Goal: Task Accomplishment & Management: Manage account settings

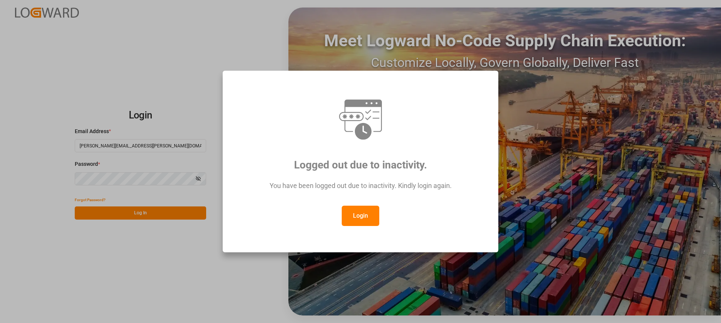
click at [359, 213] on button "Login" at bounding box center [361, 215] width 38 height 20
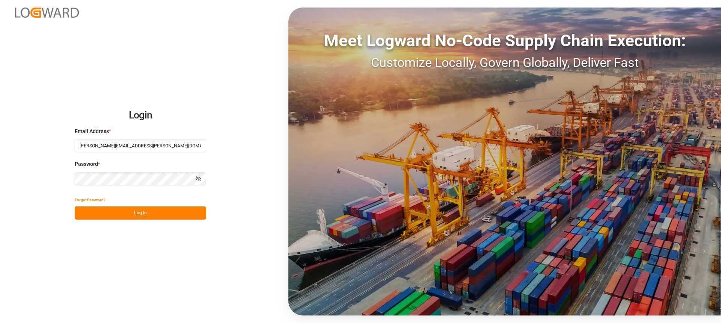
click at [187, 210] on button "Log In" at bounding box center [140, 212] width 131 height 13
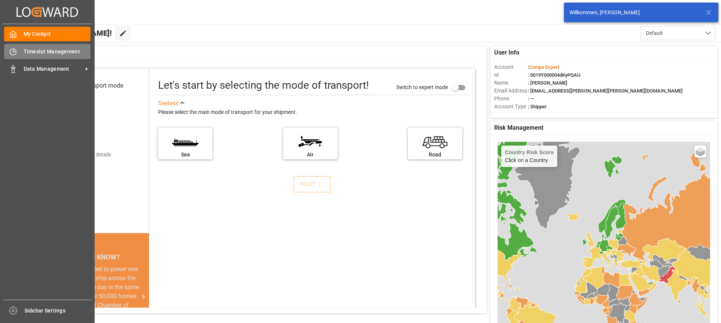
click at [17, 49] on div "Timeslot Management Timeslot Management" at bounding box center [47, 51] width 86 height 15
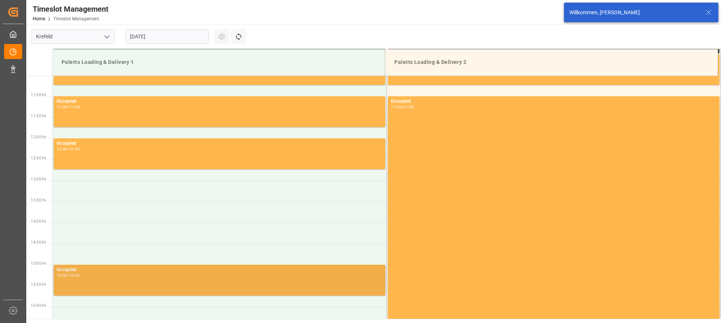
scroll to position [438, 0]
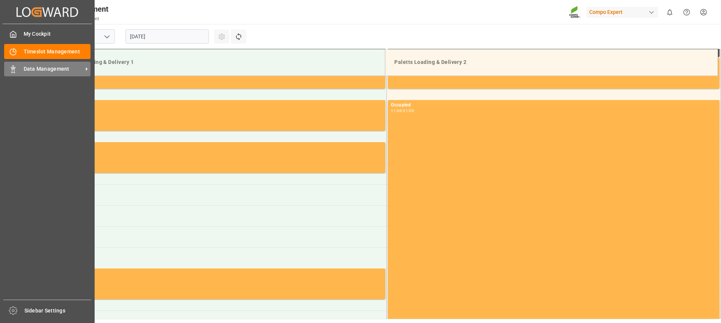
click at [15, 71] on icon at bounding box center [13, 69] width 8 height 8
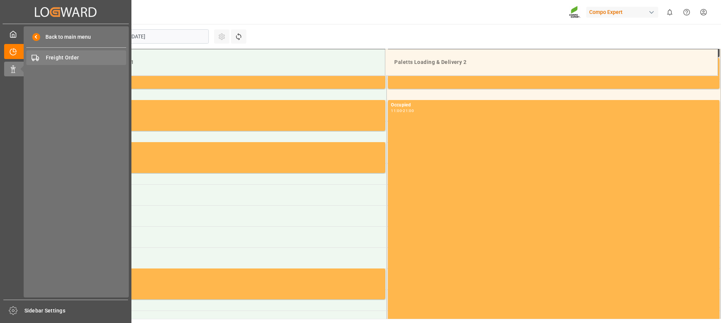
click at [93, 53] on div "Freight Order Freight Order" at bounding box center [76, 57] width 100 height 15
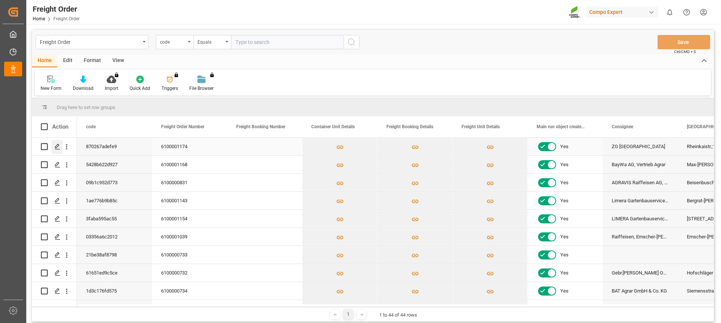
click at [56, 146] on icon "Press SPACE to select this row." at bounding box center [57, 146] width 6 height 6
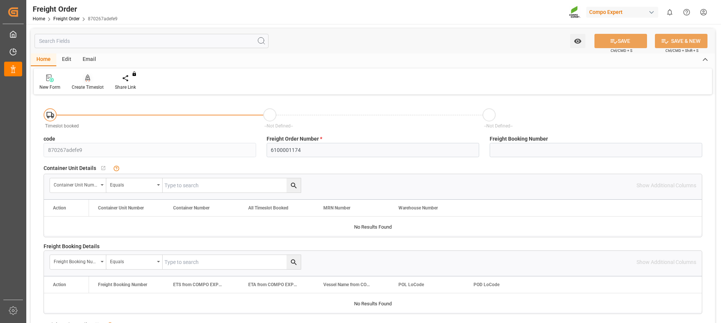
click at [95, 86] on div "Create Timeslot" at bounding box center [88, 87] width 32 height 7
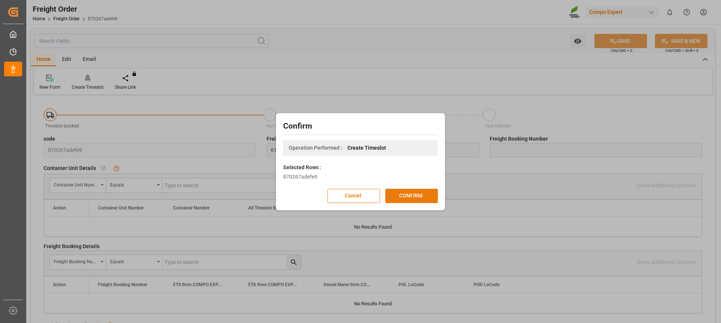
click at [418, 197] on button "CONFIRM" at bounding box center [411, 196] width 53 height 14
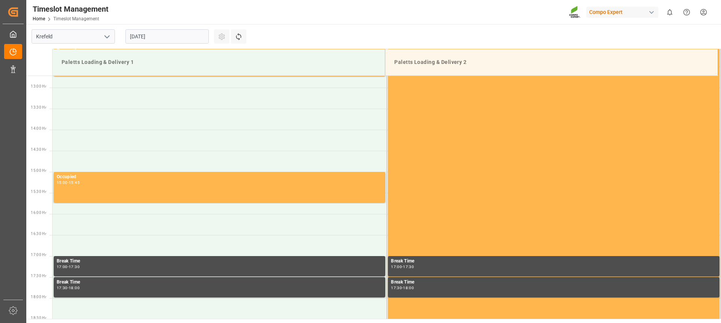
scroll to position [626, 0]
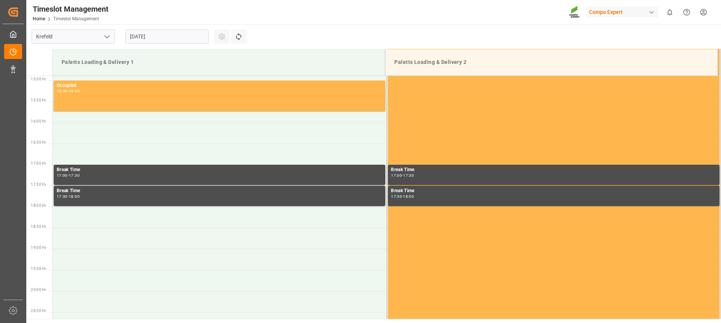
click at [169, 36] on input "[DATE]" at bounding box center [166, 36] width 83 height 14
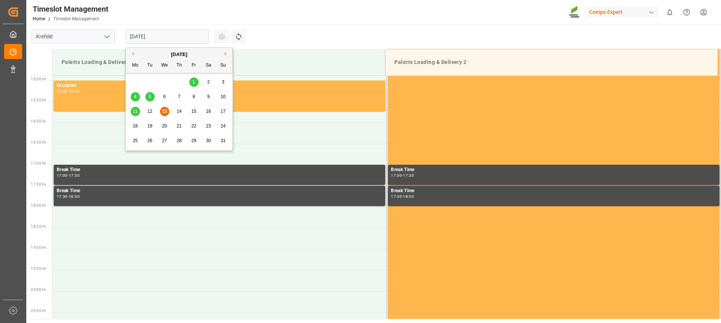
click at [175, 115] on div "14" at bounding box center [179, 111] width 9 height 9
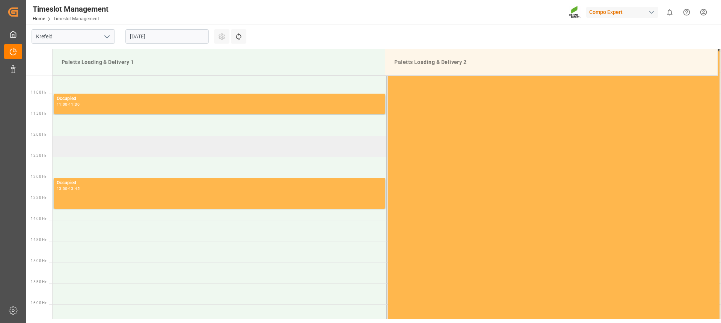
scroll to position [438, 0]
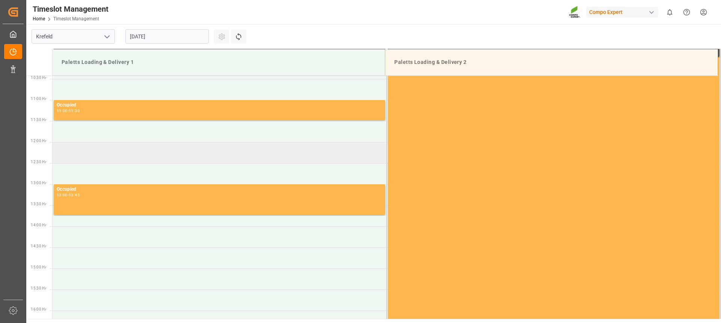
click at [113, 142] on td at bounding box center [220, 152] width 334 height 21
click at [116, 148] on td at bounding box center [220, 152] width 334 height 21
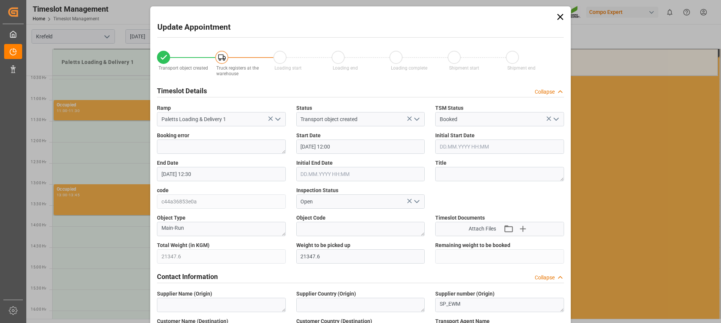
click at [160, 153] on div "Booking error" at bounding box center [221, 142] width 139 height 27
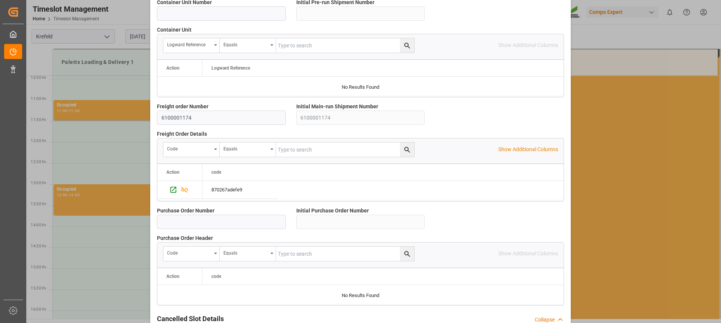
scroll to position [670, 0]
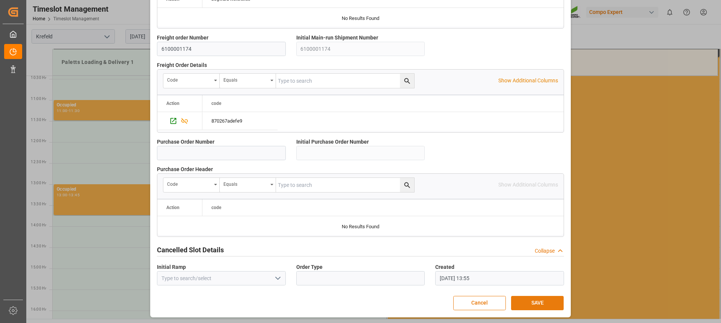
click at [539, 302] on button "SAVE" at bounding box center [537, 303] width 53 height 14
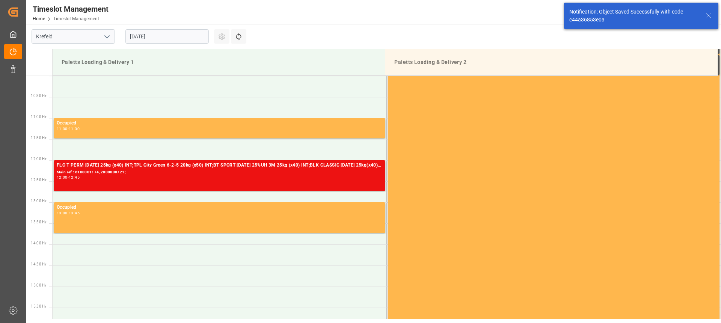
scroll to position [432, 0]
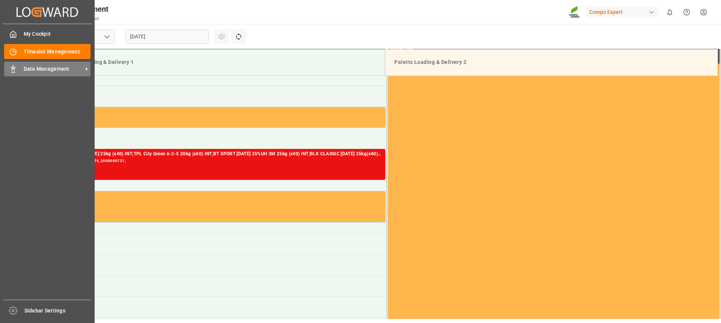
click at [22, 73] on div "Data Management Data Management" at bounding box center [47, 69] width 86 height 15
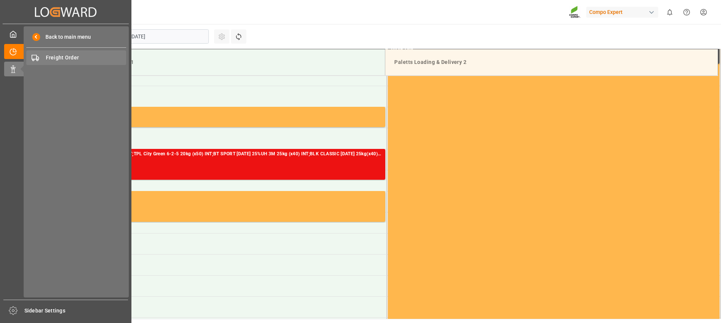
click at [64, 56] on span "Freight Order" at bounding box center [86, 58] width 81 height 8
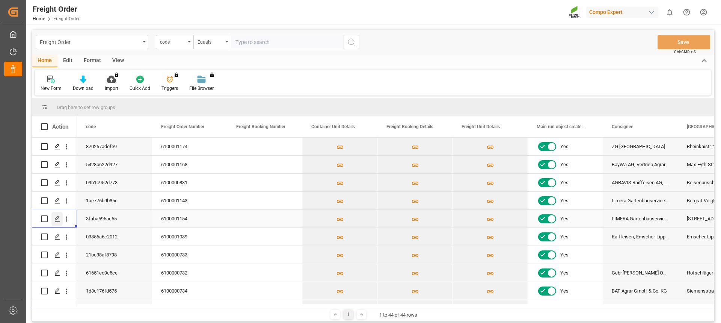
click at [59, 220] on icon "Press SPACE to select this row." at bounding box center [57, 219] width 6 height 6
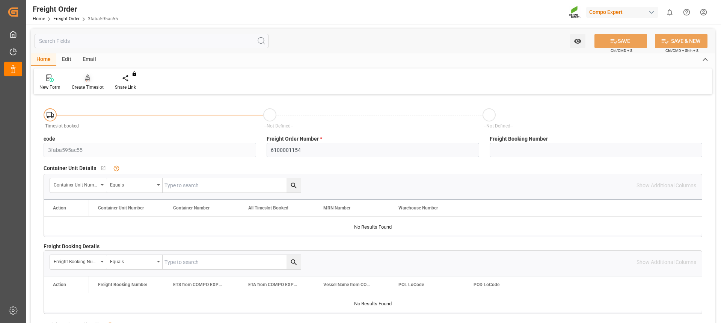
click at [92, 86] on div "Create Timeslot" at bounding box center [88, 87] width 32 height 7
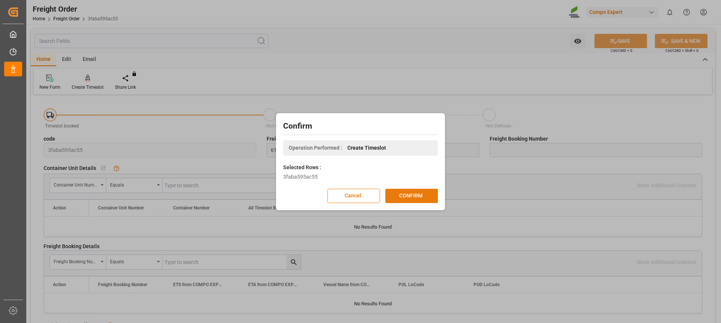
click at [418, 199] on button "CONFIRM" at bounding box center [411, 196] width 53 height 14
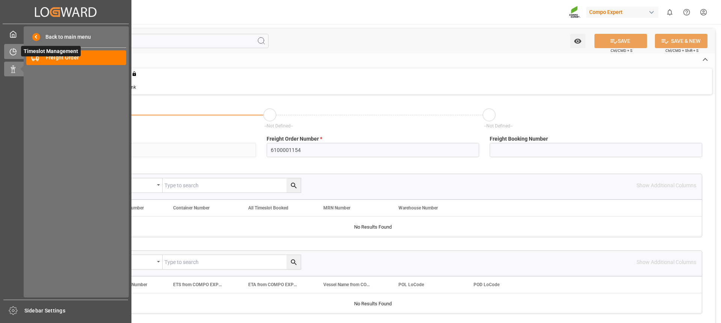
click at [13, 52] on icon at bounding box center [14, 50] width 3 height 3
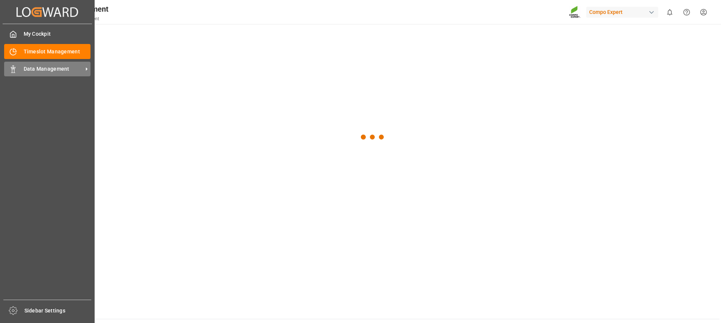
click at [33, 67] on span "Data Management" at bounding box center [53, 69] width 59 height 8
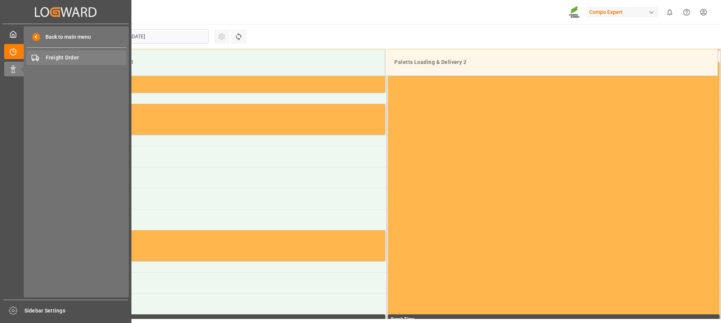
scroll to position [626, 0]
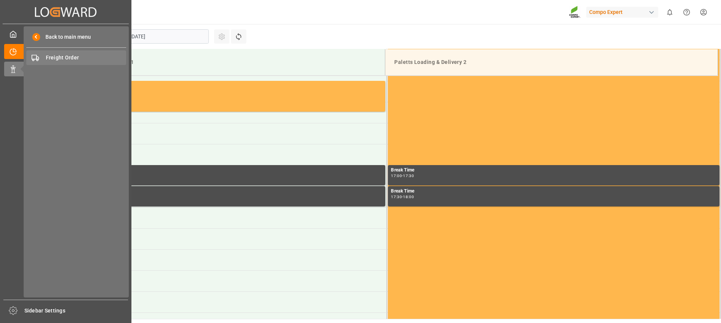
click at [61, 60] on span "Freight Order" at bounding box center [86, 58] width 81 height 8
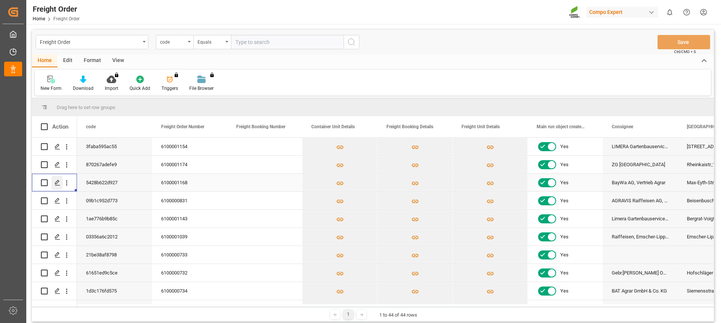
click at [52, 183] on div "Press SPACE to select this row." at bounding box center [56, 183] width 11 height 14
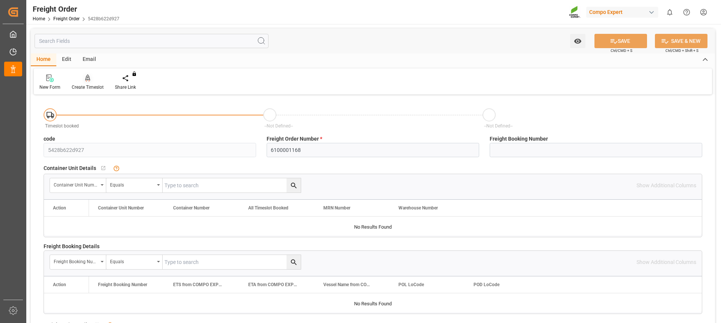
click at [88, 82] on div "Create Timeslot" at bounding box center [87, 82] width 43 height 17
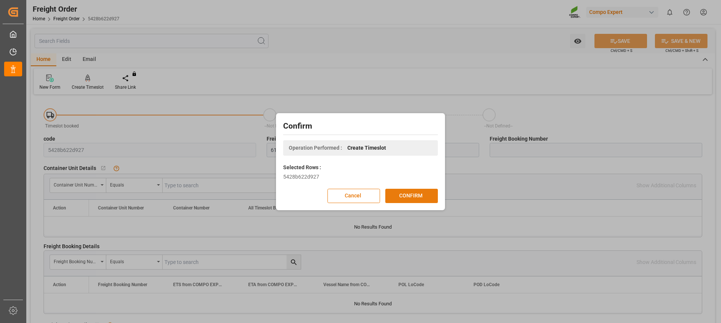
click at [408, 196] on button "CONFIRM" at bounding box center [411, 196] width 53 height 14
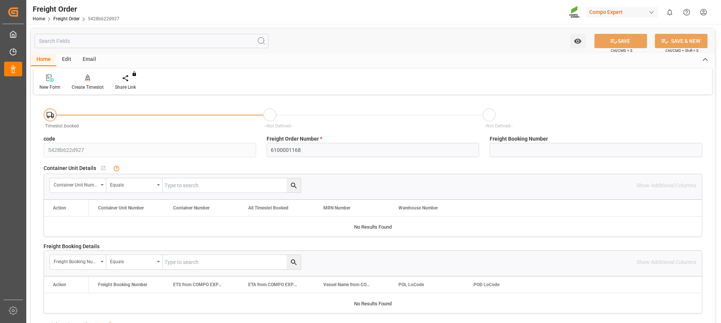
click at [703, 12] on html "Created by potrace 1.15, written by Peter Selinger 2001-2017 Created by potrace…" at bounding box center [360, 161] width 721 height 323
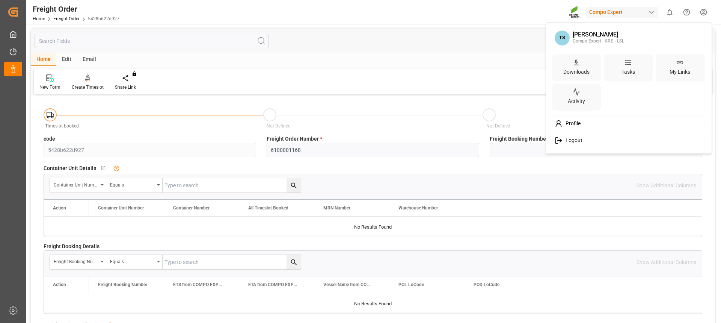
click at [575, 145] on div "Logout" at bounding box center [629, 140] width 154 height 14
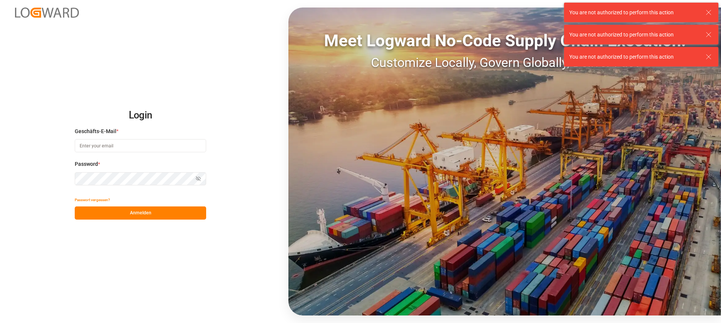
type input "Thorsten.schneider@fiege.com"
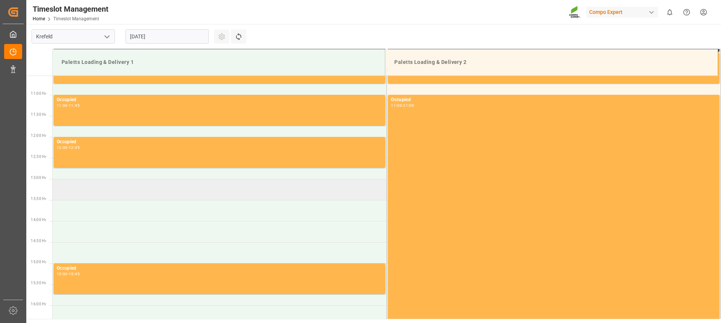
scroll to position [401, 0]
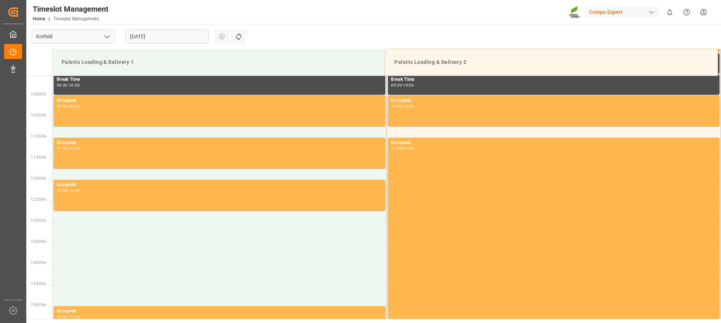
drag, startPoint x: 153, startPoint y: 37, endPoint x: 136, endPoint y: 46, distance: 19.2
click at [153, 37] on input "[DATE]" at bounding box center [166, 36] width 83 height 14
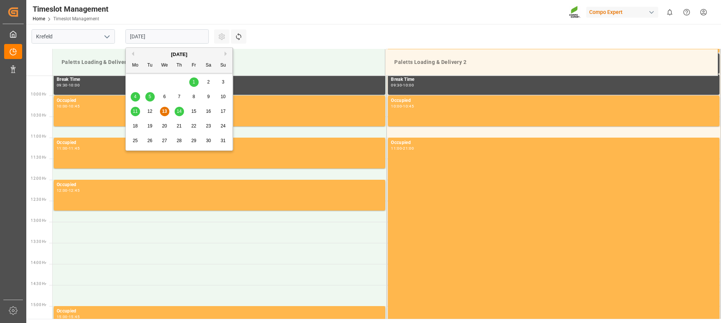
click at [181, 113] on span "14" at bounding box center [179, 111] width 5 height 5
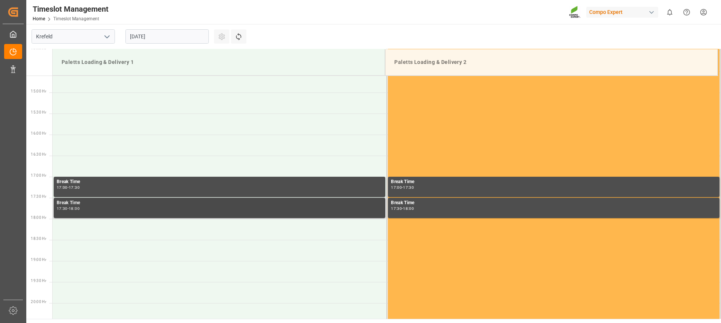
scroll to position [476, 0]
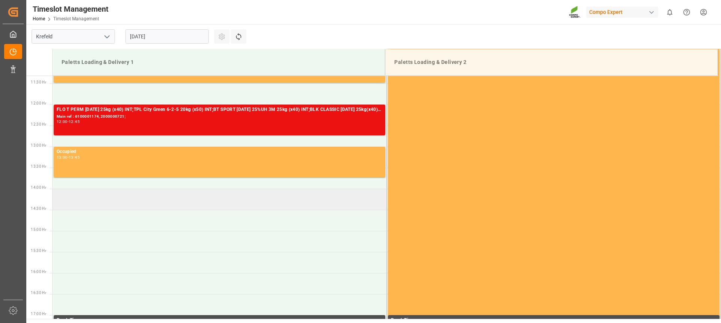
click at [118, 193] on td at bounding box center [220, 199] width 334 height 21
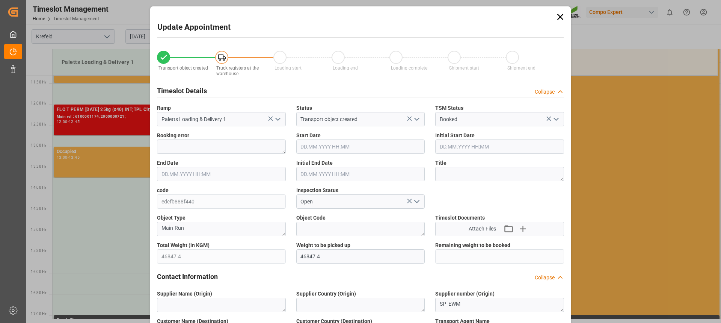
type input "14.08.2025 14:00"
type input "14.08.2025 14:30"
type input "12.08.2025 16:46"
type input "13.08.2025 13:57"
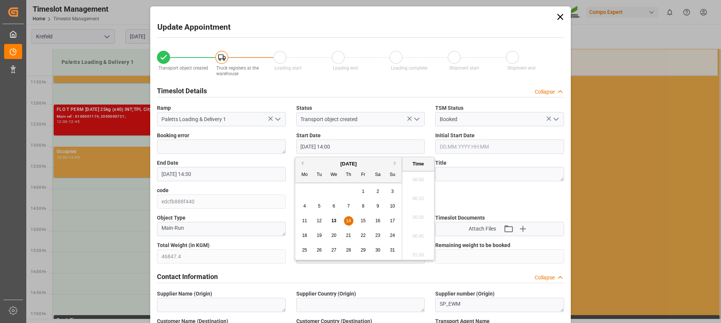
click at [362, 142] on input "14.08.2025 14:00" at bounding box center [360, 146] width 129 height 14
click at [345, 219] on div "14" at bounding box center [348, 220] width 9 height 9
click at [421, 196] on li "13:45" at bounding box center [418, 196] width 32 height 19
type input "14.08.2025 13:45"
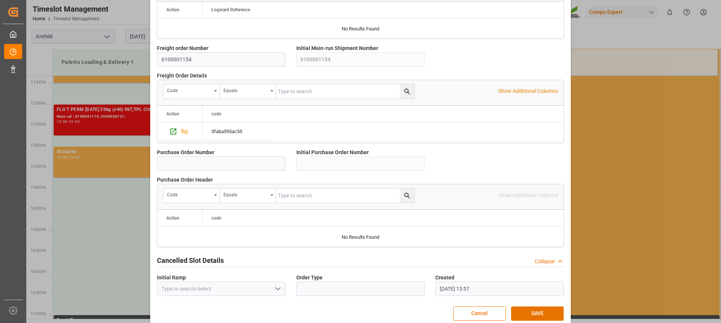
scroll to position [670, 0]
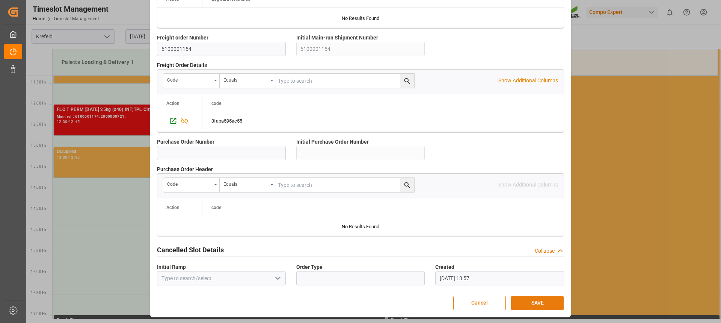
click at [547, 305] on button "SAVE" at bounding box center [537, 303] width 53 height 14
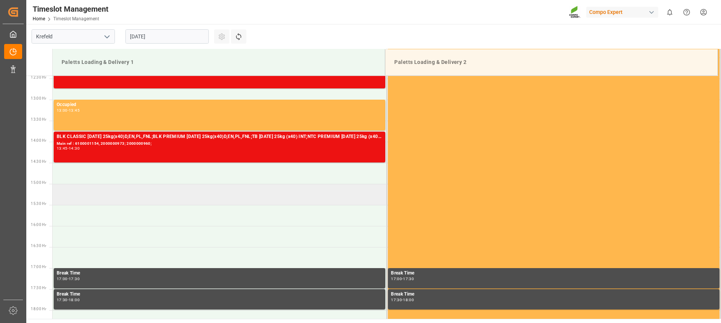
scroll to position [504, 0]
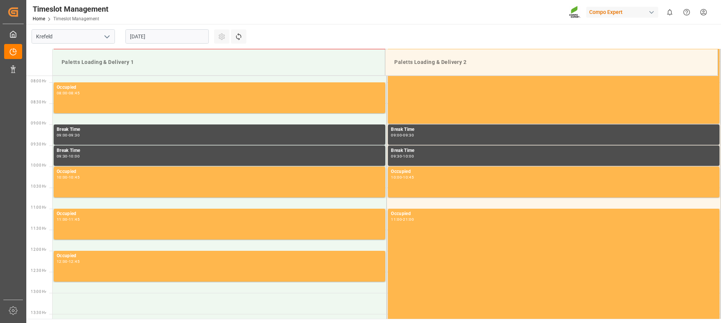
scroll to position [363, 0]
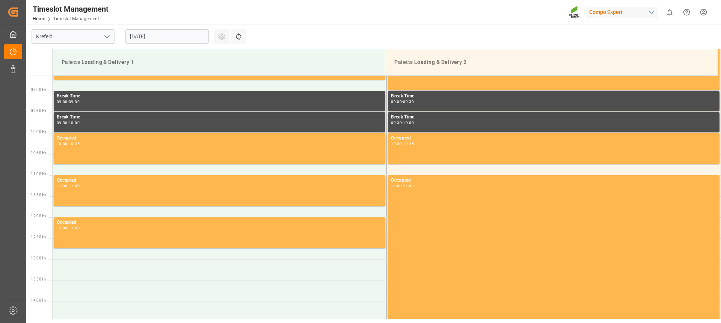
click at [165, 39] on input "[DATE]" at bounding box center [166, 36] width 83 height 14
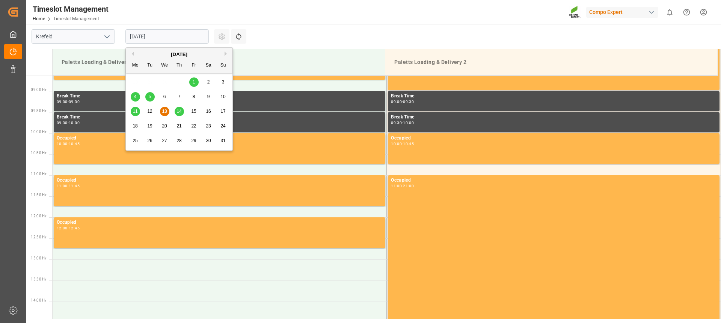
click at [180, 112] on span "14" at bounding box center [179, 111] width 5 height 5
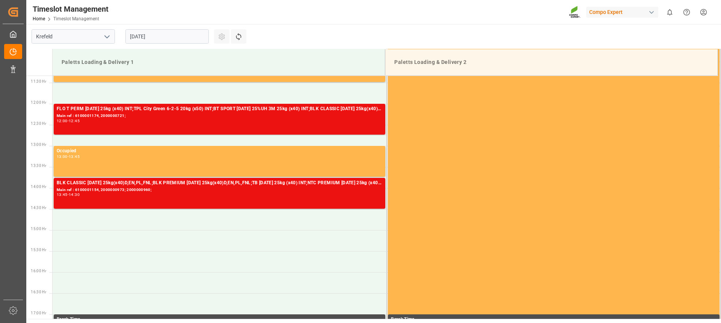
scroll to position [476, 0]
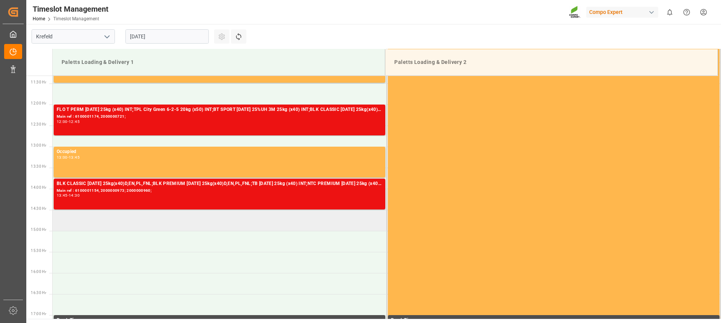
click at [108, 224] on td at bounding box center [220, 220] width 334 height 21
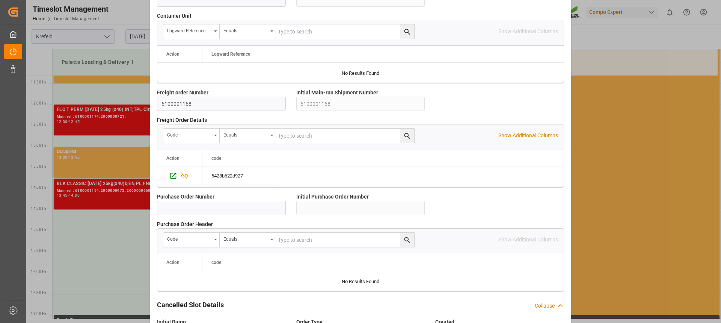
scroll to position [670, 0]
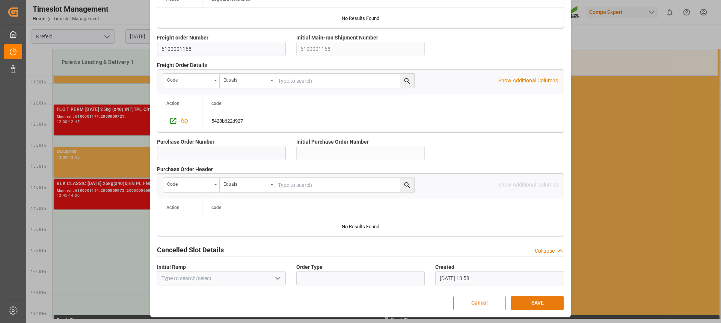
click at [541, 301] on button "SAVE" at bounding box center [537, 303] width 53 height 14
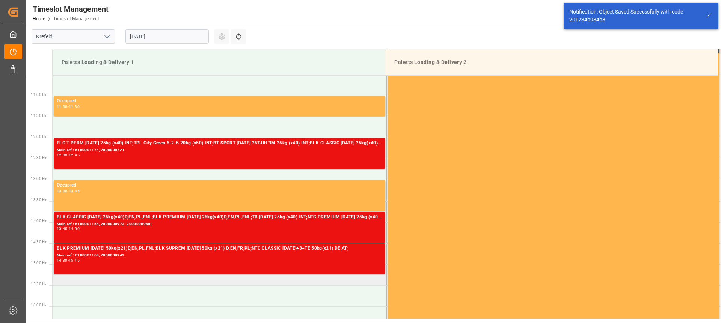
scroll to position [429, 0]
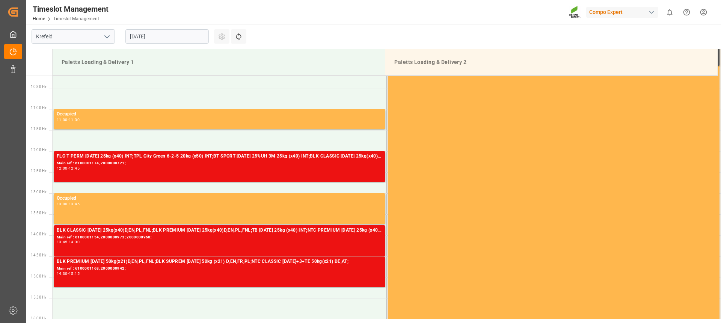
click at [708, 5] on html "Created by potrace 1.15, written by Peter Selinger 2001-2017 Created by potrace…" at bounding box center [360, 161] width 721 height 323
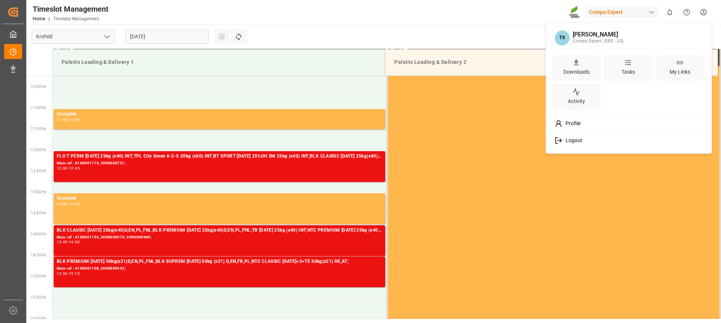
click at [590, 141] on div "Logout" at bounding box center [629, 140] width 154 height 14
